Goal: Check status

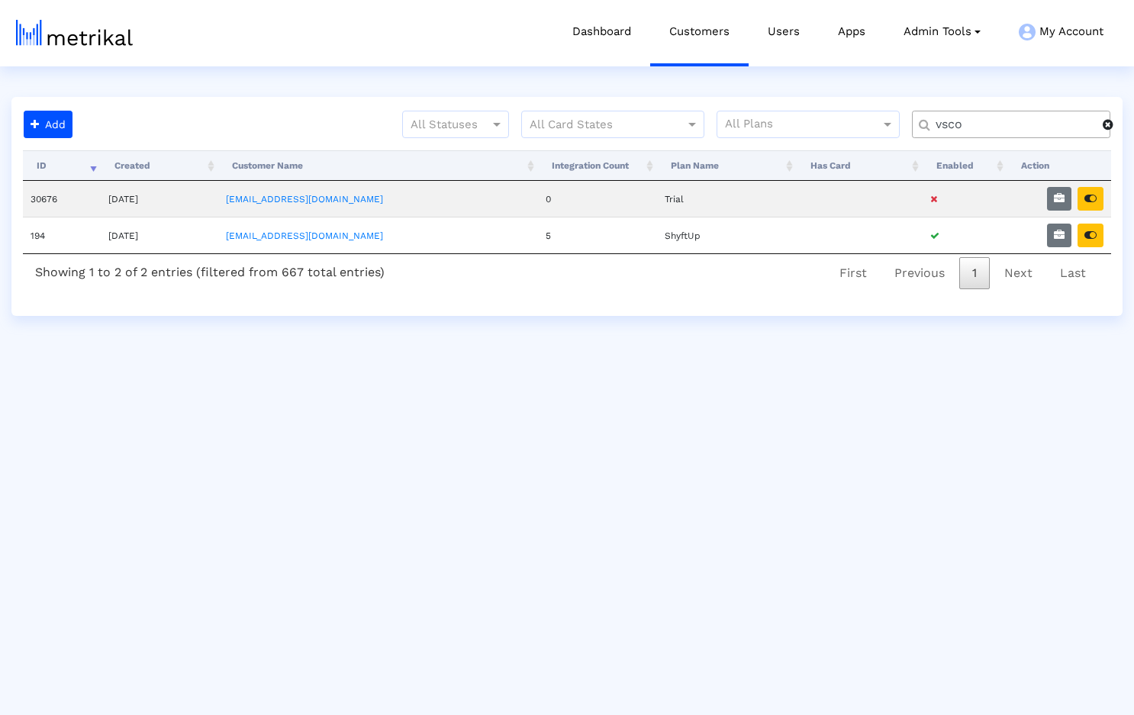
click at [1110, 126] on span at bounding box center [1108, 124] width 11 height 12
click at [993, 129] on input "text" at bounding box center [1005, 125] width 179 height 16
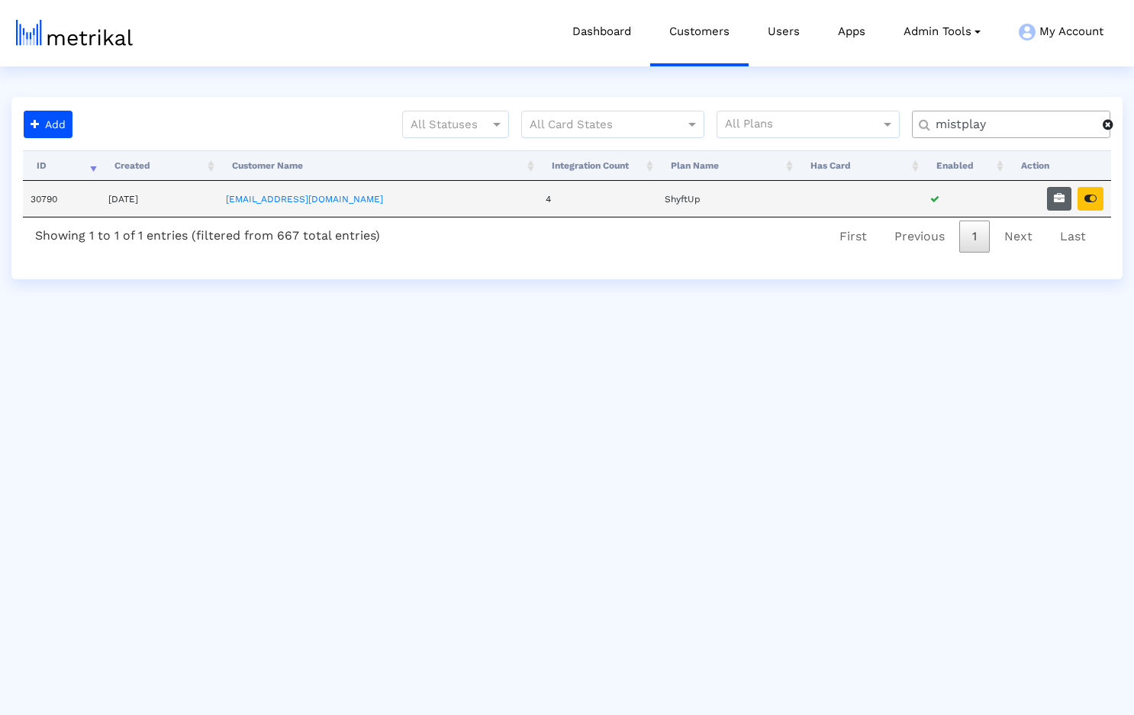
type input "mistplay"
click at [1067, 198] on button "button" at bounding box center [1059, 199] width 24 height 24
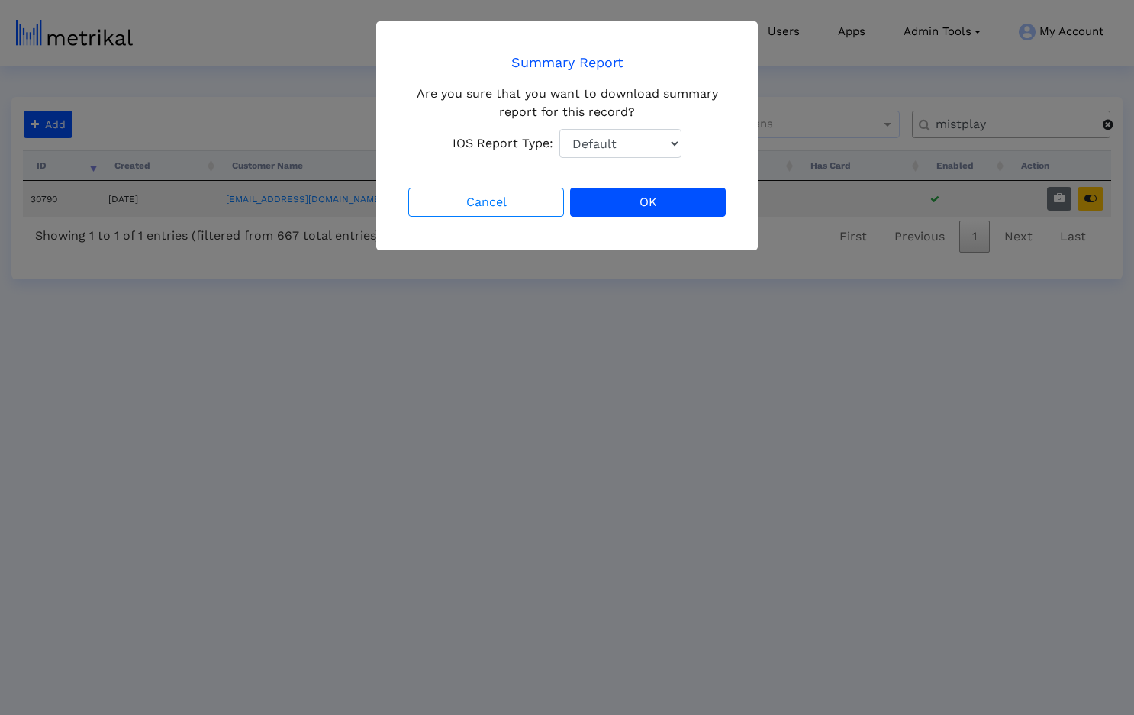
select select "1: 1"
click option "Total Downloads" at bounding box center [0, 0] width 0 height 0
click at [652, 198] on button "OK" at bounding box center [648, 202] width 156 height 29
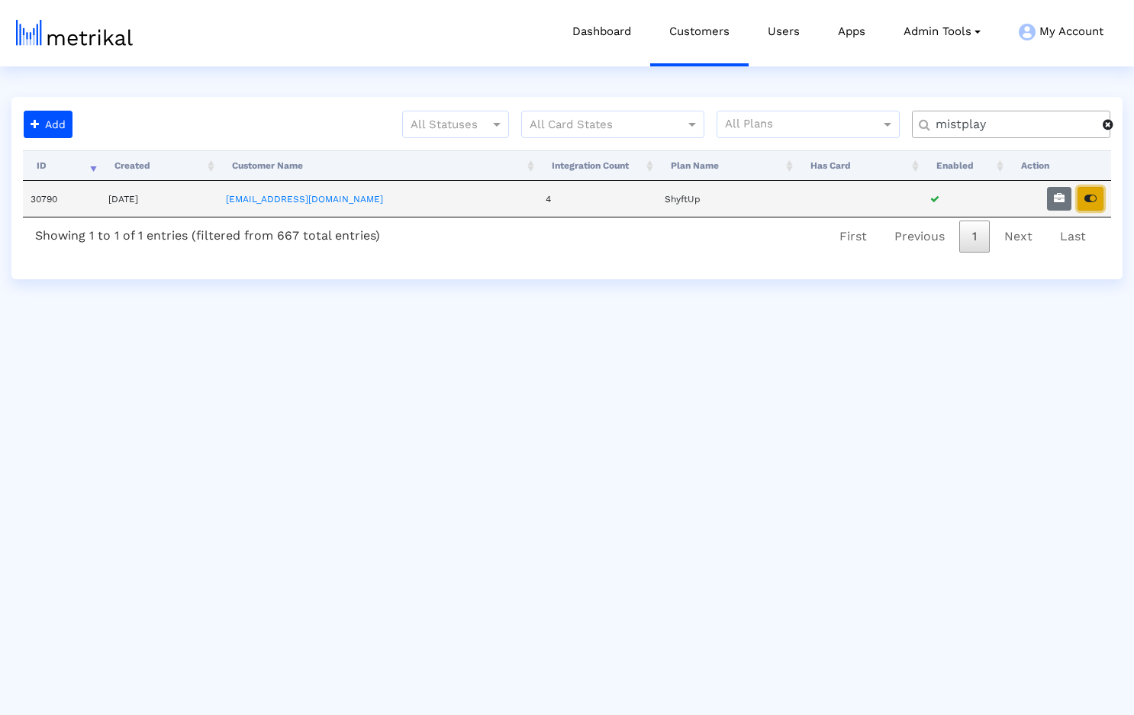
click at [1089, 198] on icon "button" at bounding box center [1090, 198] width 12 height 11
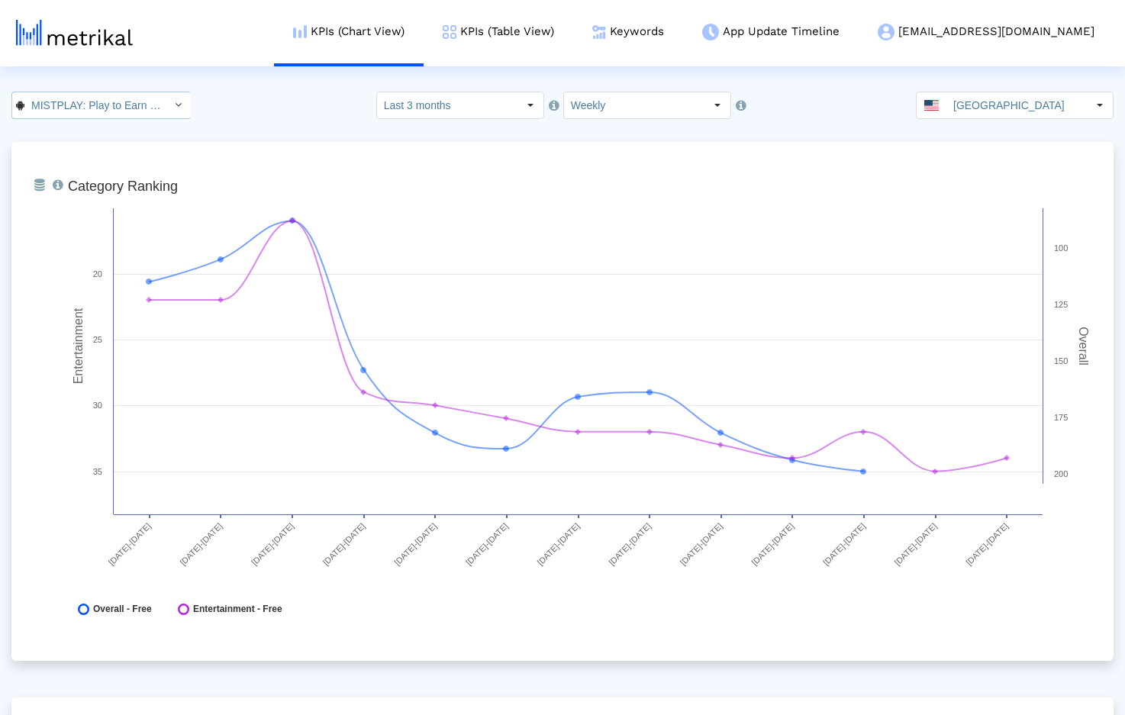
click at [150, 107] on input "MISTPLAY: Play to Earn Money < com.mistplay.mistplay >" at bounding box center [92, 105] width 137 height 26
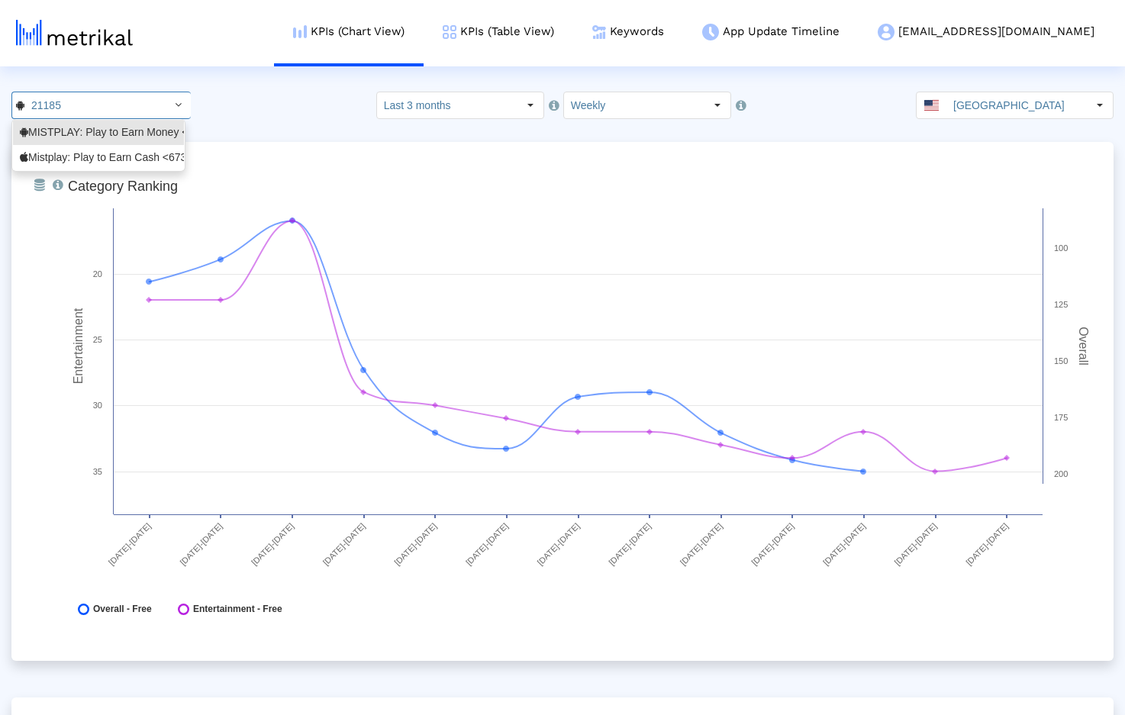
click at [233, 109] on div "21185 Select how far back from [DATE] you would like to view the data below. La…" at bounding box center [562, 105] width 1125 height 27
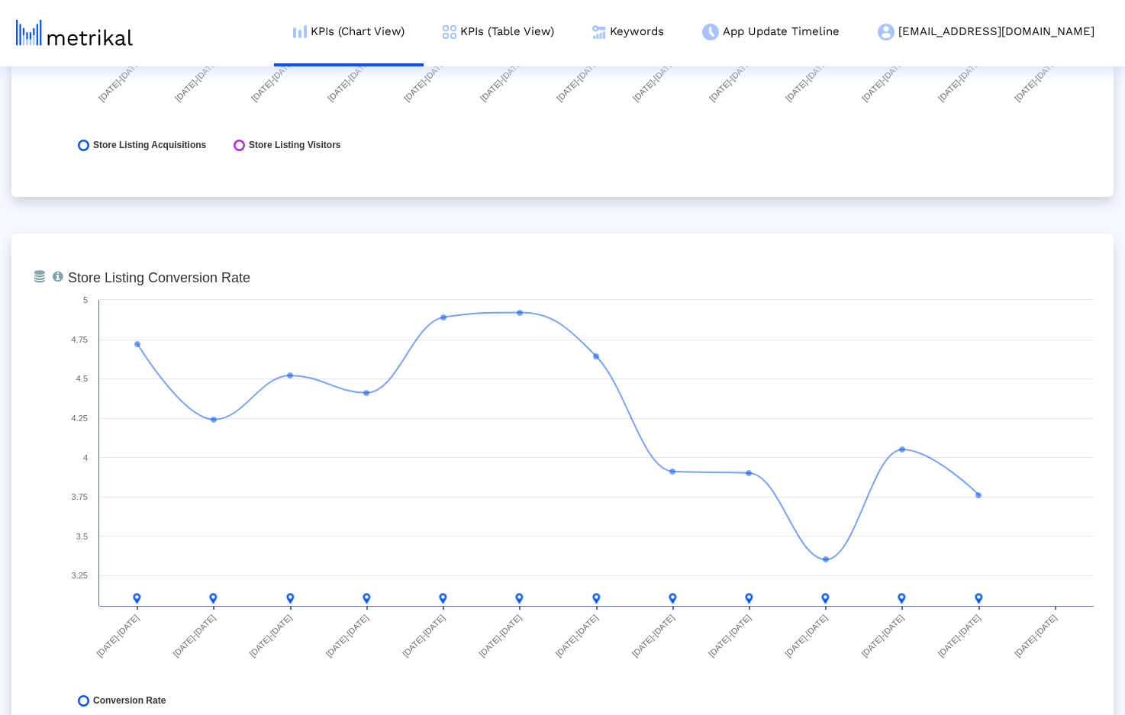
scroll to position [2161, 0]
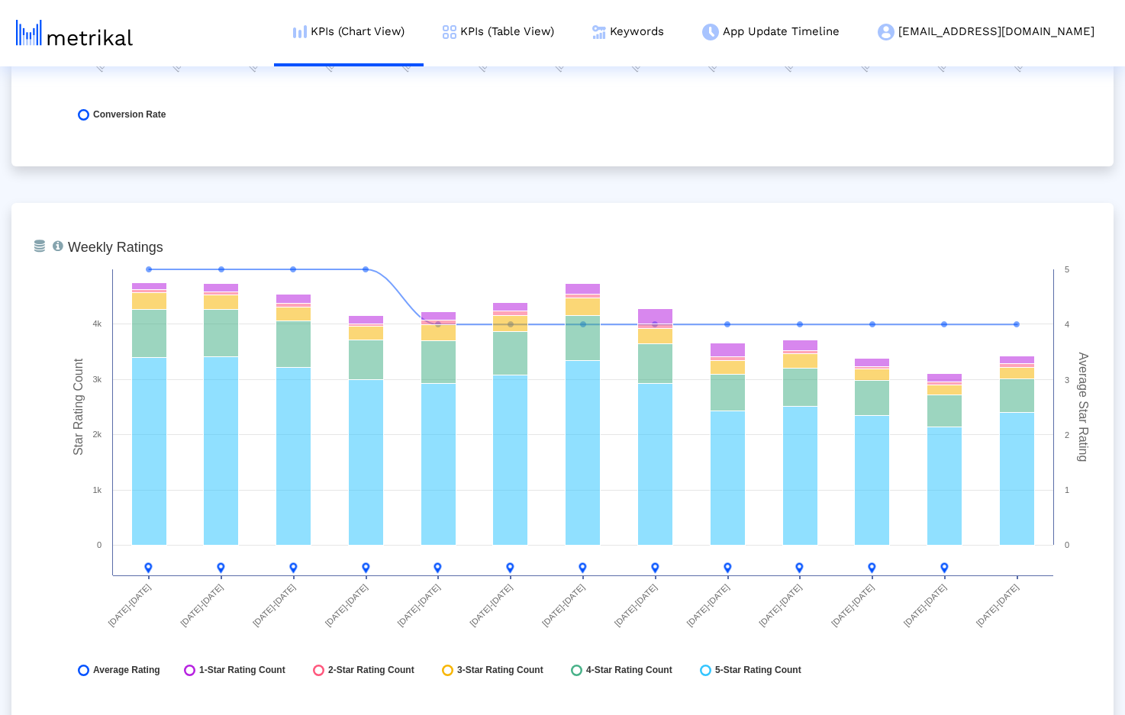
scroll to position [0, 0]
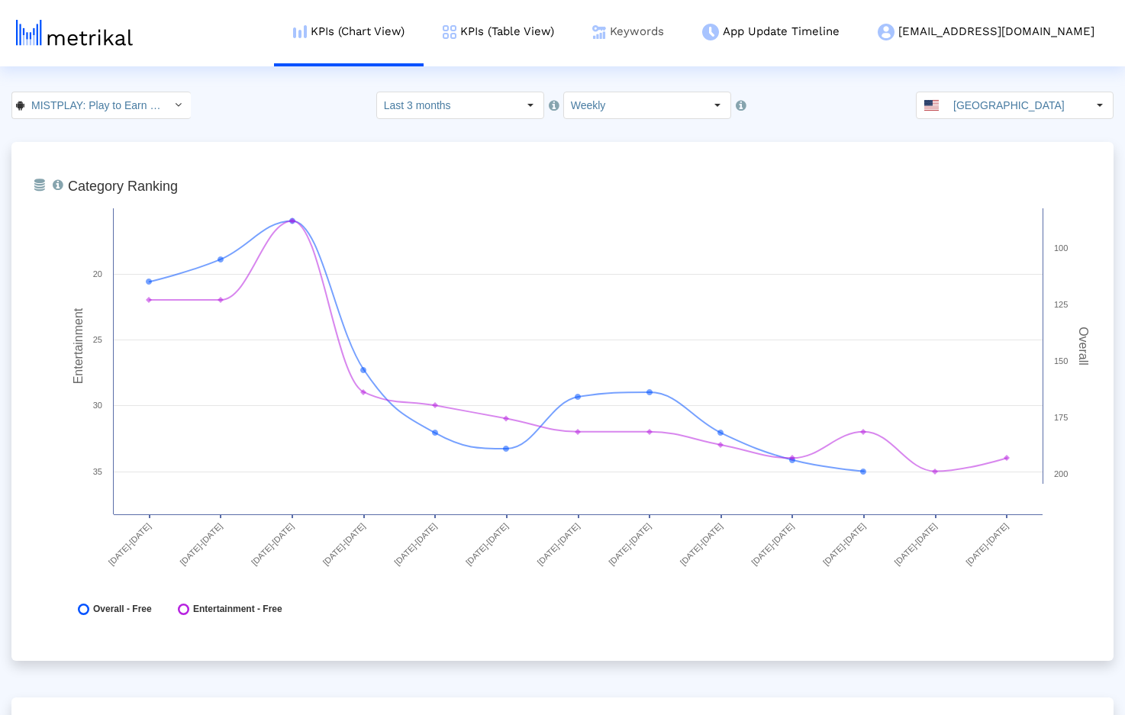
click at [682, 29] on link "Keywords" at bounding box center [628, 31] width 110 height 63
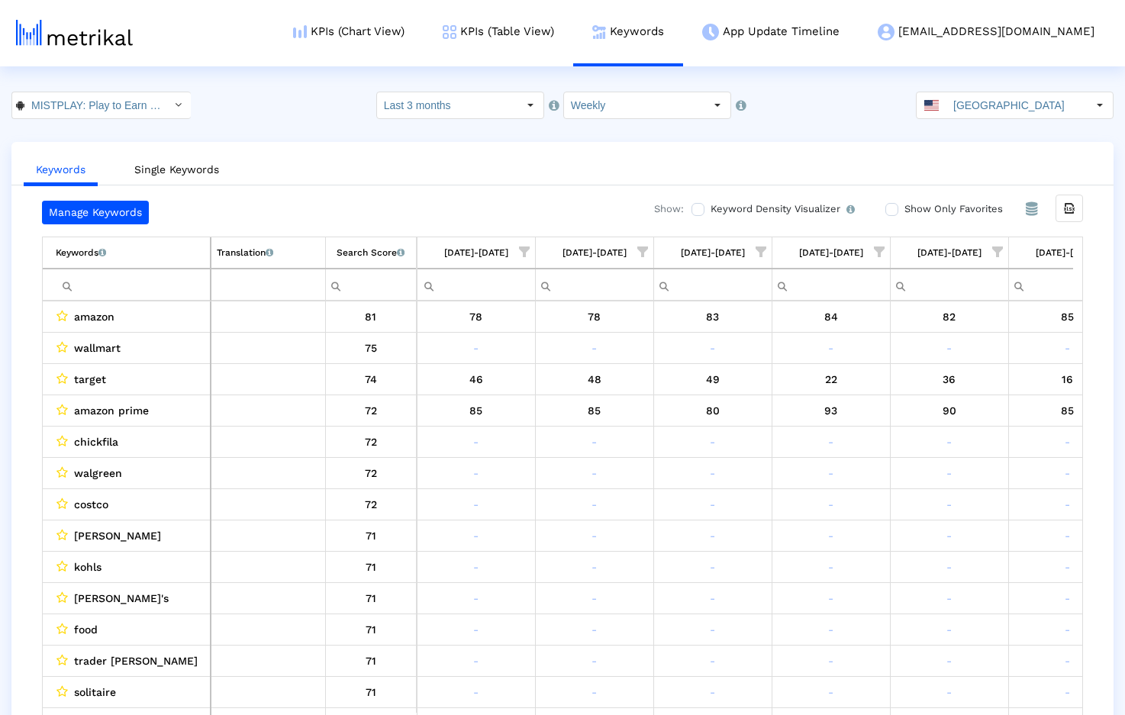
scroll to position [0, 881]
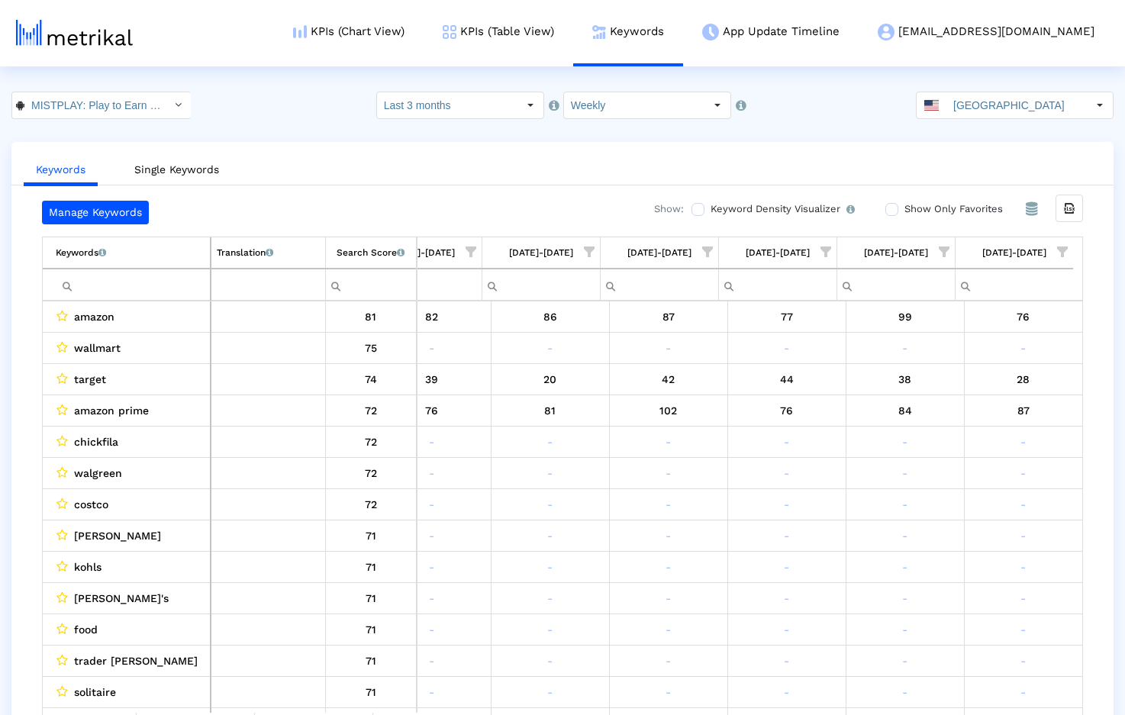
click at [945, 206] on label "Show Only Favorites" at bounding box center [951, 209] width 102 height 17
click at [895, 206] on input "Show Only Favorites" at bounding box center [890, 209] width 10 height 10
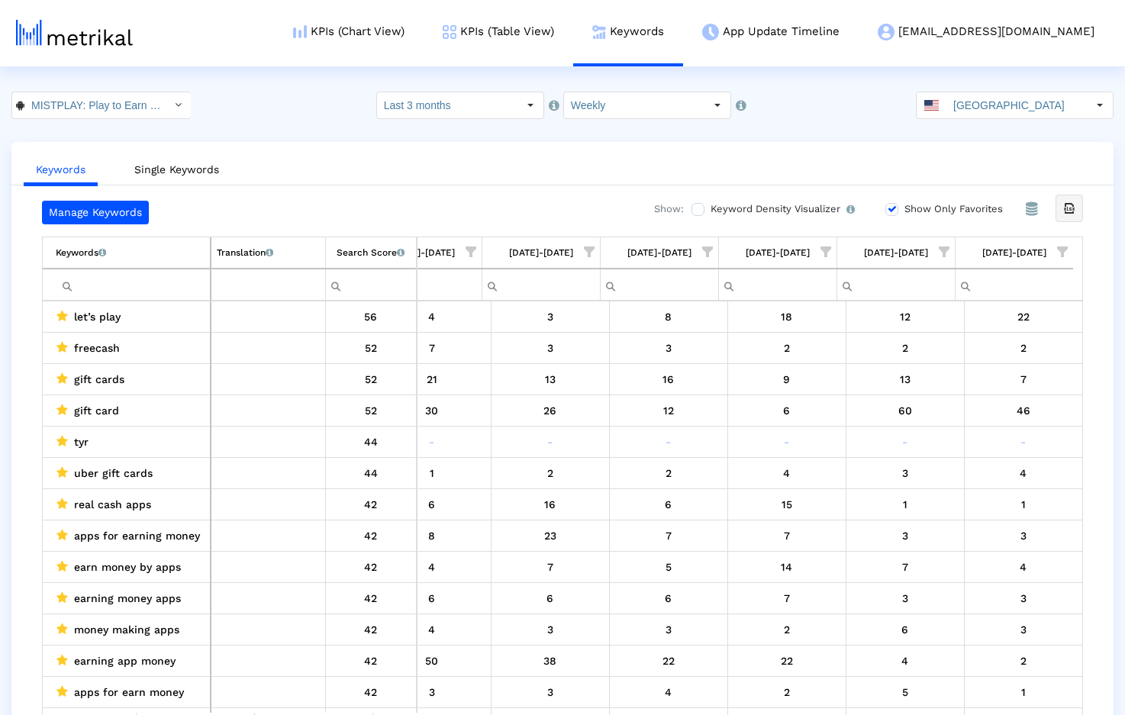
click at [1068, 207] on icon "Export all data" at bounding box center [1069, 208] width 14 height 14
